Goal: Task Accomplishment & Management: Manage account settings

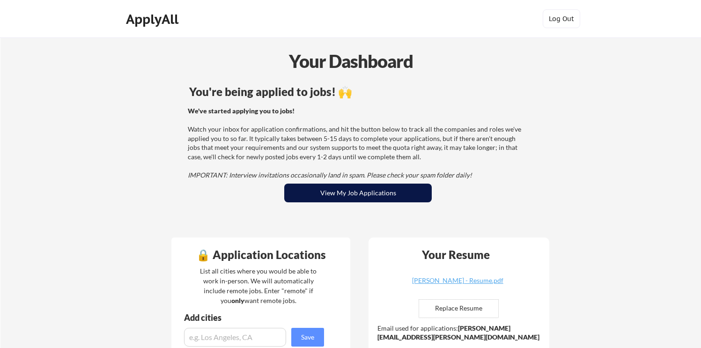
click at [320, 198] on button "View My Job Applications" at bounding box center [358, 193] width 148 height 19
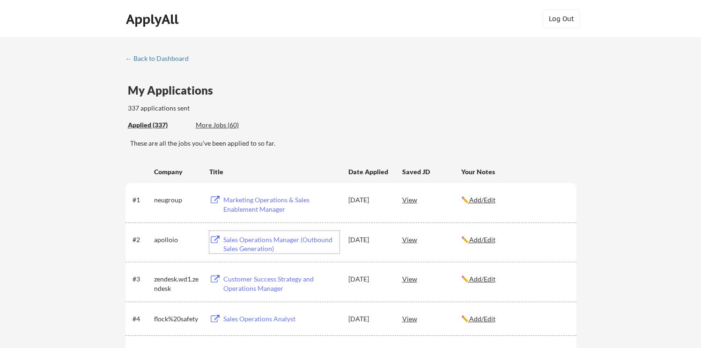
drag, startPoint x: 295, startPoint y: 251, endPoint x: 216, endPoint y: 242, distance: 78.7
click at [216, 242] on div "Sales Operations Manager (Outbound Sales Generation)" at bounding box center [274, 242] width 130 height 22
click at [247, 247] on div "Sales Operations Manager (Outbound Sales Generation)" at bounding box center [281, 244] width 116 height 18
click at [281, 239] on div "Sales Operations Manager (Outbound Sales Generation)" at bounding box center [281, 244] width 116 height 18
click at [249, 208] on div "Marketing Operations & Sales Enablement Manager" at bounding box center [281, 204] width 116 height 18
